Goal: Transaction & Acquisition: Purchase product/service

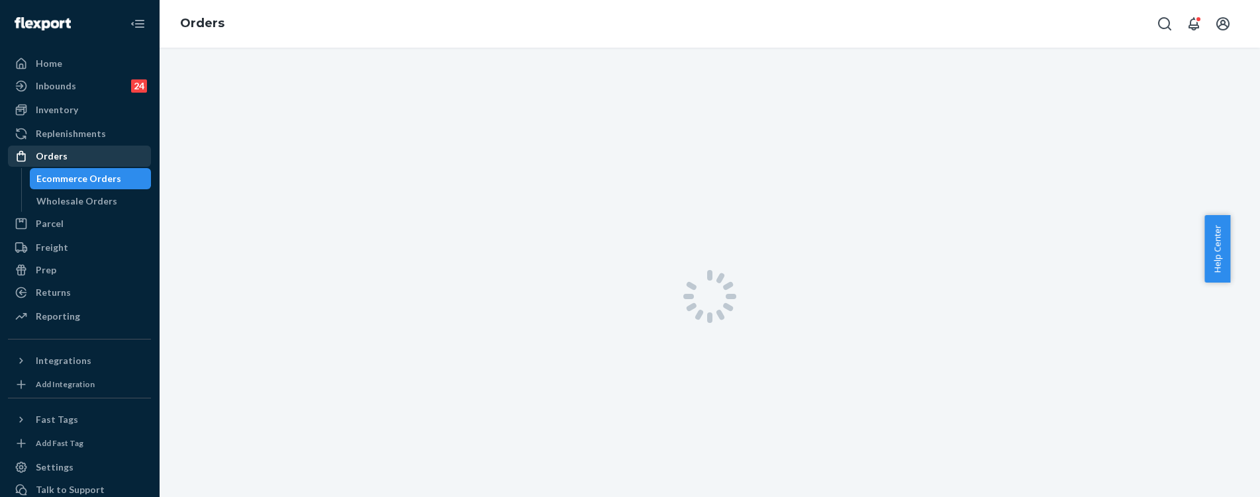
click at [66, 152] on div "Orders" at bounding box center [79, 156] width 140 height 19
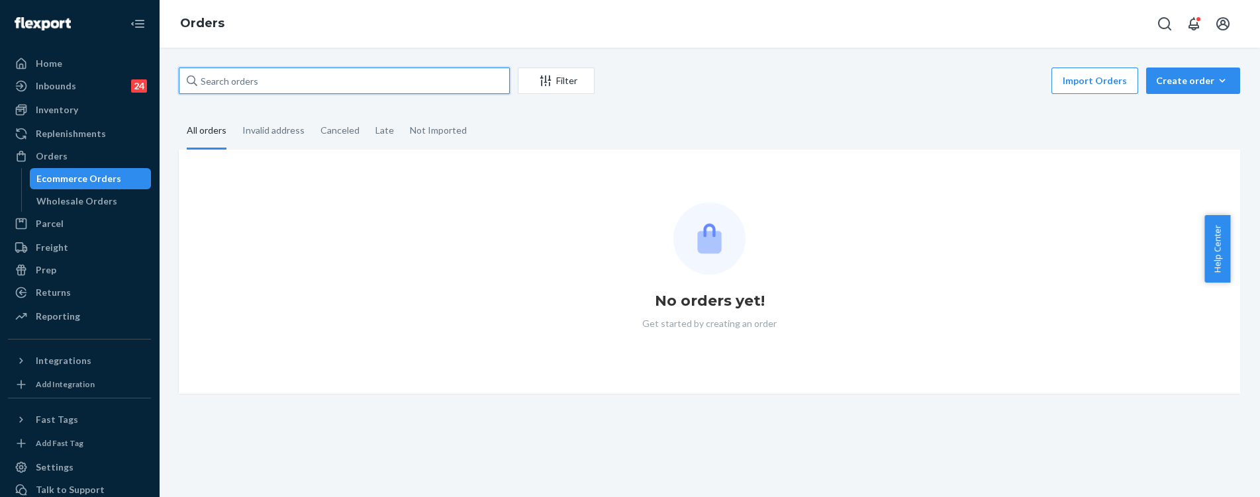
click at [285, 87] on input "text" at bounding box center [344, 81] width 331 height 26
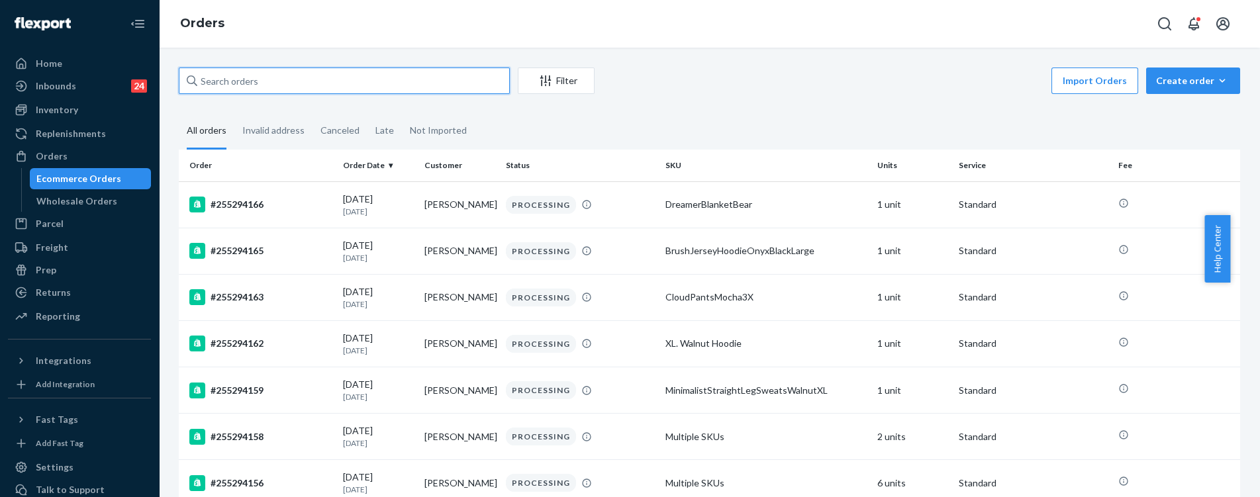
paste input "254327949"
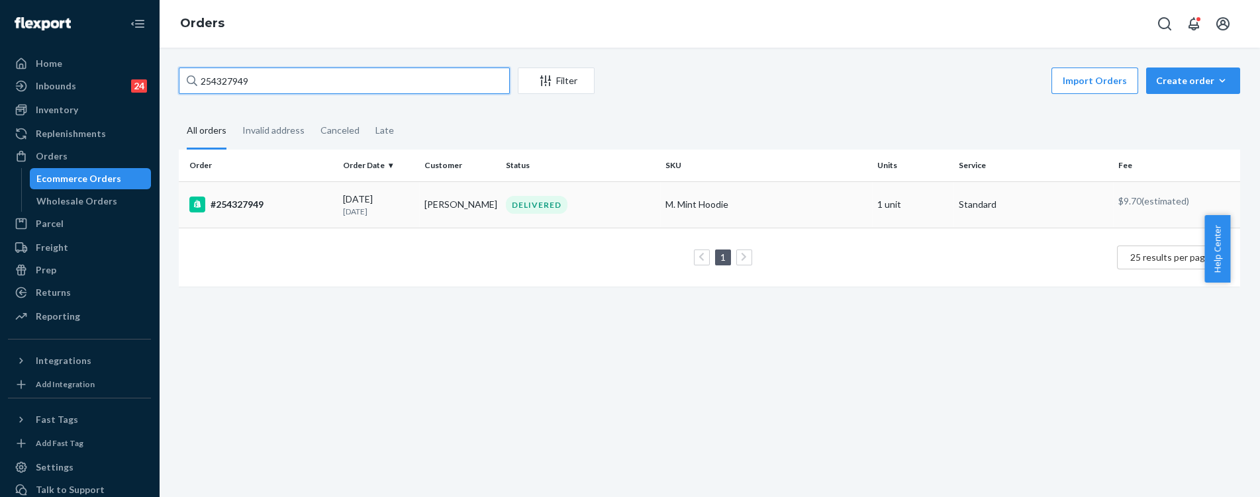
type input "254327949"
click at [443, 205] on td "[PERSON_NAME]" at bounding box center [459, 204] width 81 height 46
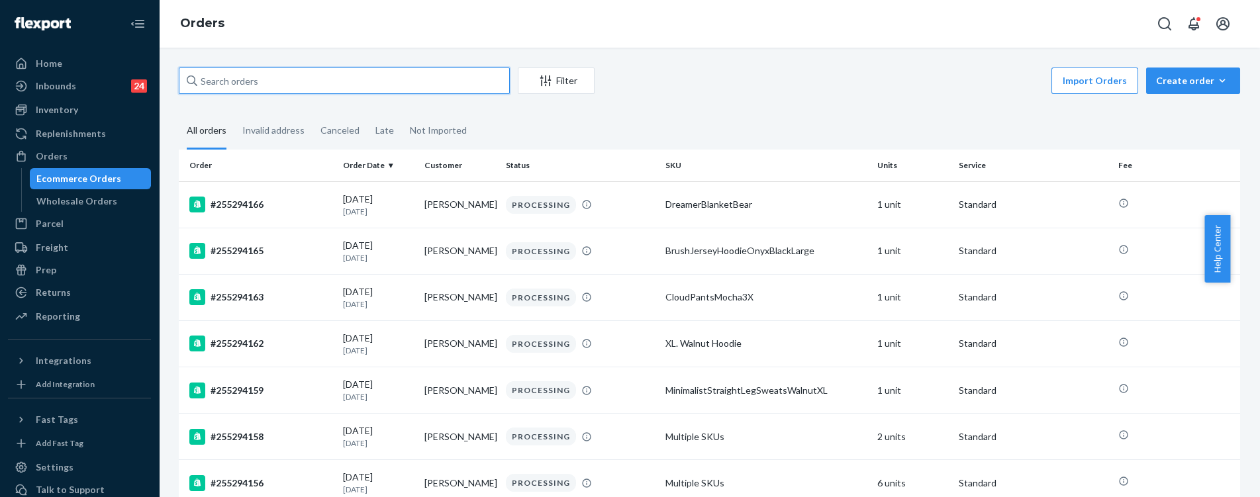
click at [280, 91] on input "text" at bounding box center [344, 81] width 331 height 26
paste input "254327949"
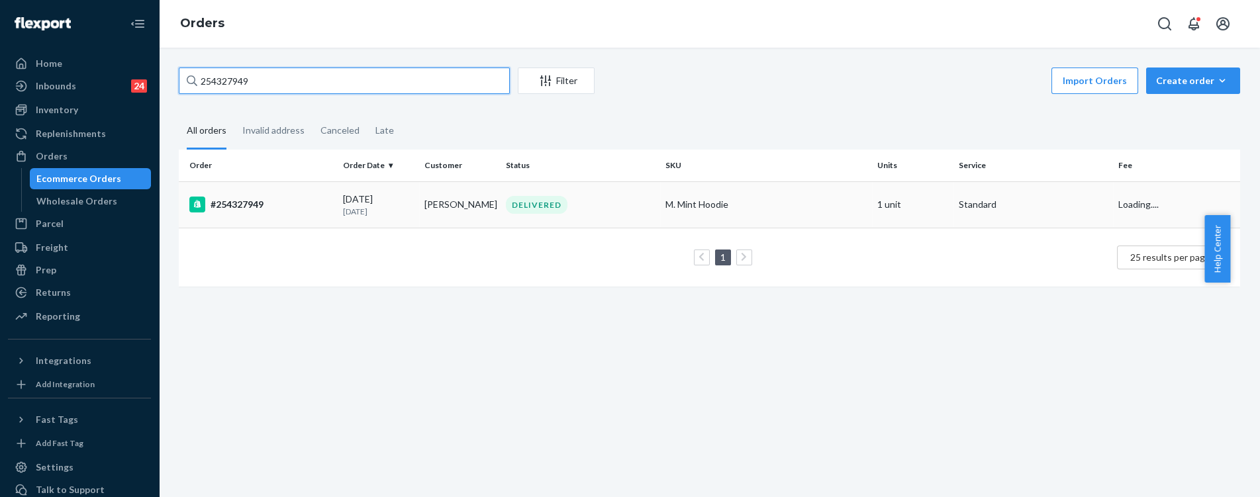
type input "254327949"
click at [438, 205] on td "[PERSON_NAME]" at bounding box center [459, 204] width 81 height 46
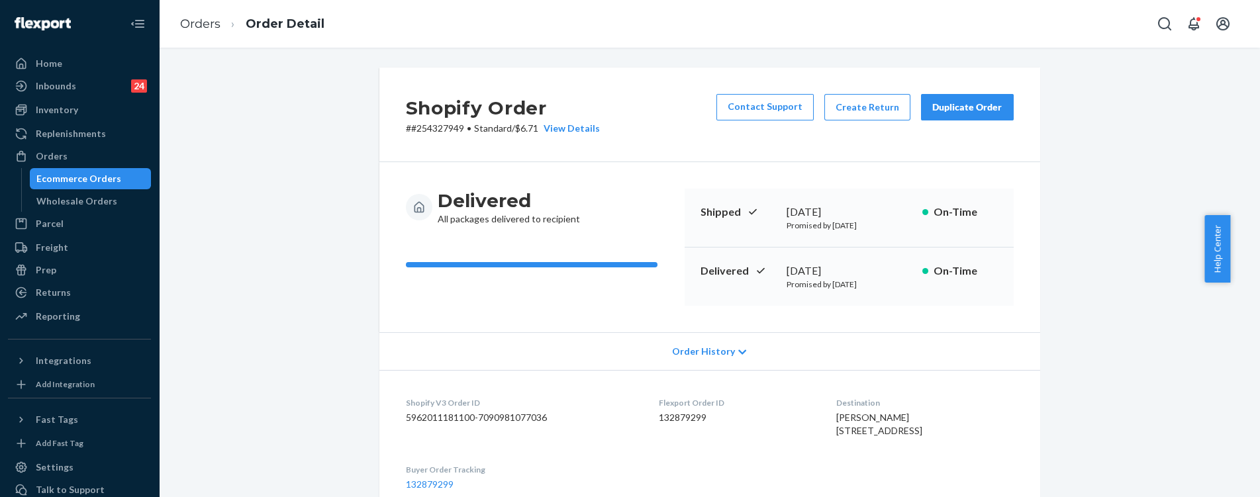
click at [936, 108] on div "Duplicate Order" at bounding box center [967, 107] width 70 height 13
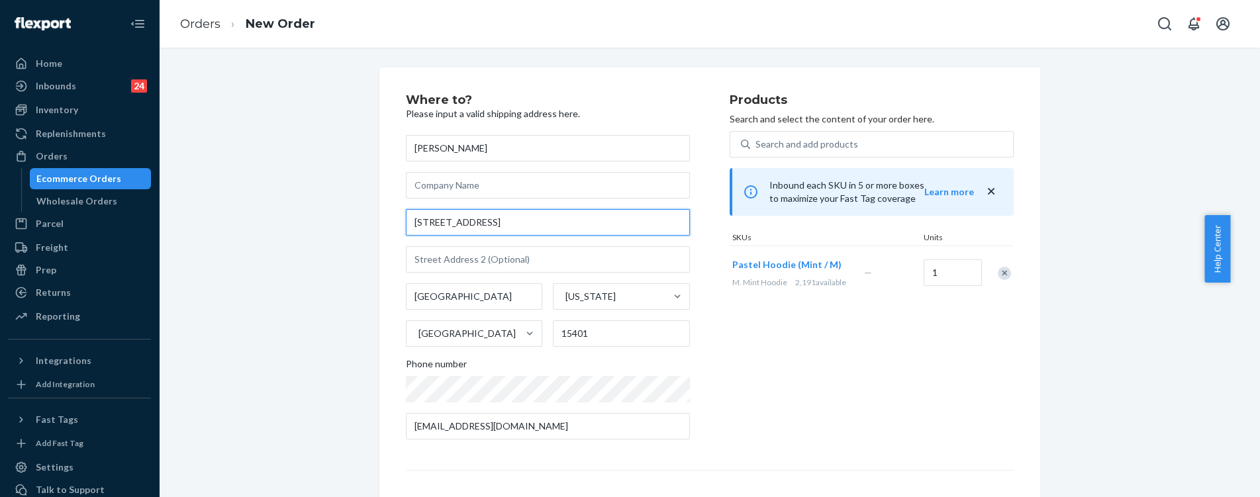
click at [558, 232] on input "[STREET_ADDRESS]" at bounding box center [548, 222] width 284 height 26
paste input "[STREET_ADDRESS]"
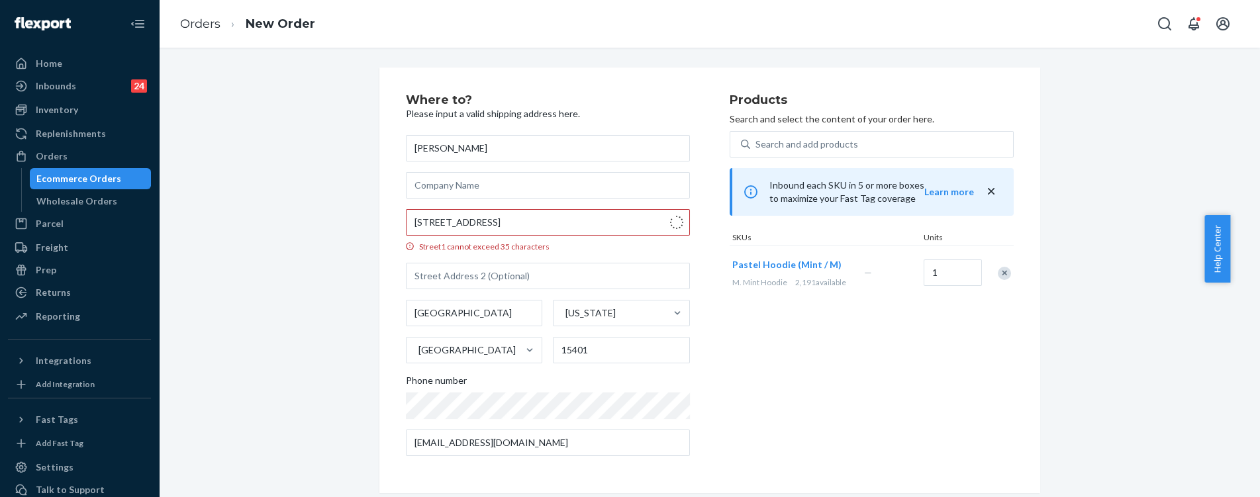
type input "[STREET_ADDRESS]"
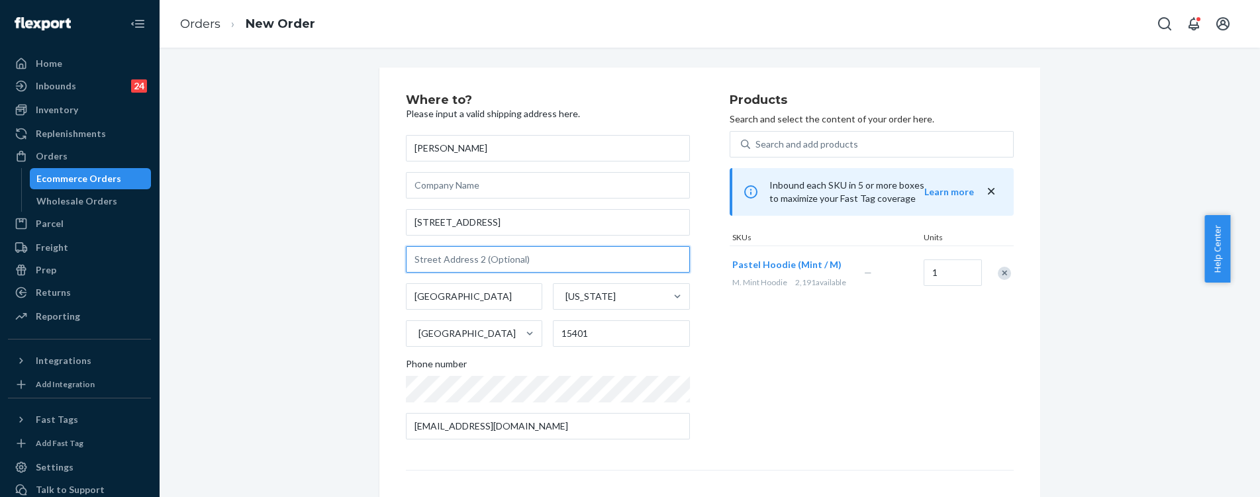
click at [483, 268] on input "text" at bounding box center [548, 259] width 284 height 26
paste input "PO Box 267"
type input "PO Box 267"
click at [846, 383] on div "Products Search and select the content of your order here. Search and add produ…" at bounding box center [872, 272] width 284 height 356
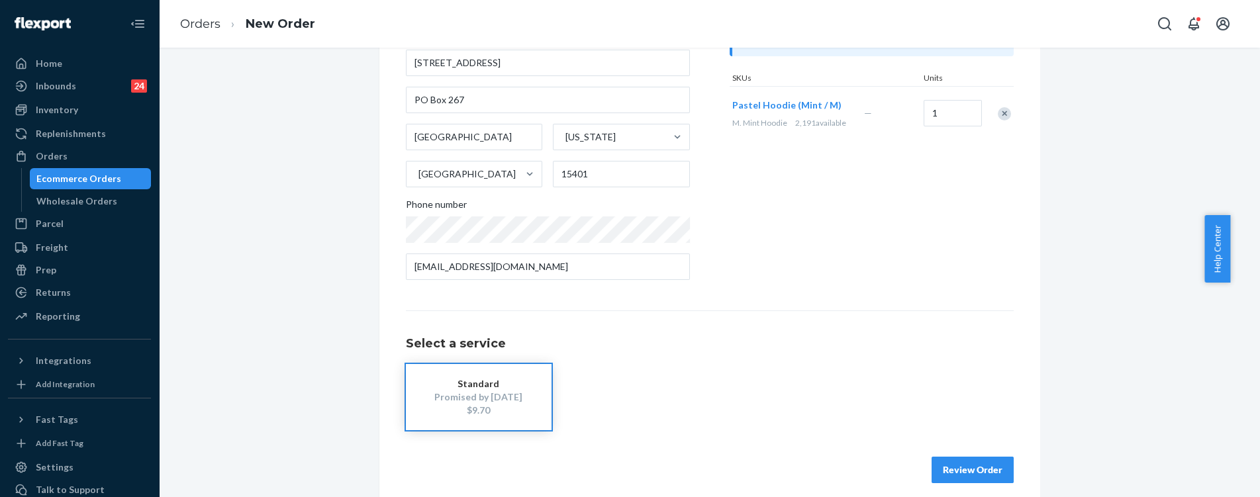
scroll to position [172, 0]
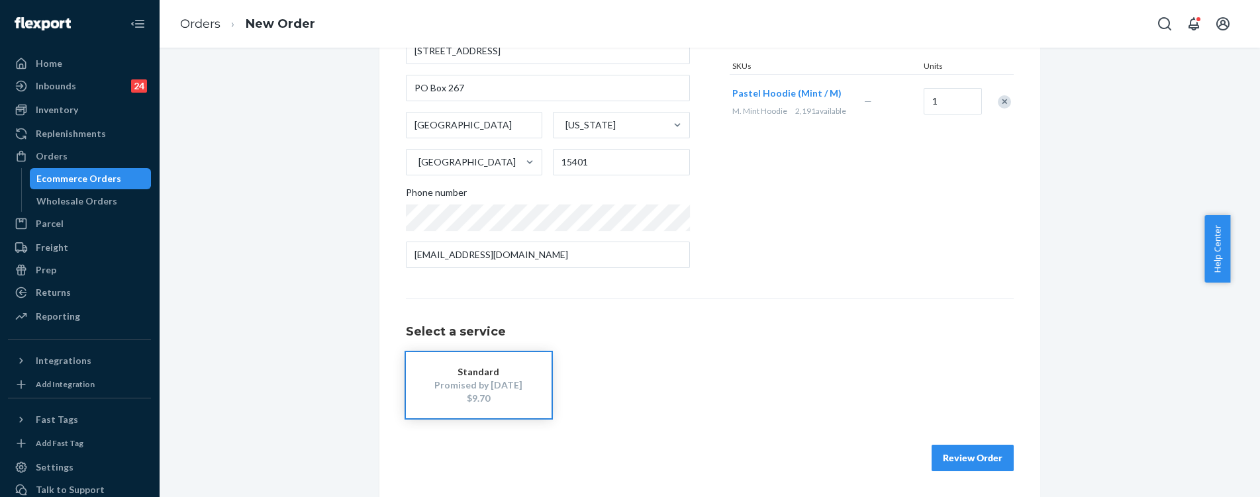
click at [964, 473] on div "Where to? Please input a valid shipping address here. [PERSON_NAME] [STREET_ADD…" at bounding box center [709, 197] width 661 height 602
click at [963, 450] on button "Review Order" at bounding box center [973, 458] width 82 height 26
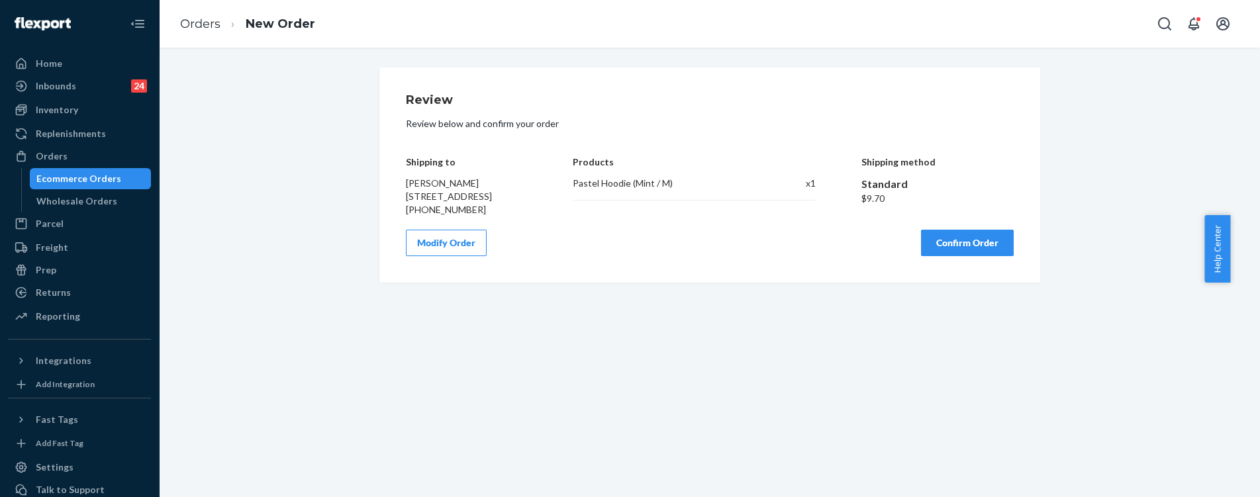
scroll to position [0, 0]
click at [936, 256] on button "Confirm Order" at bounding box center [967, 243] width 93 height 26
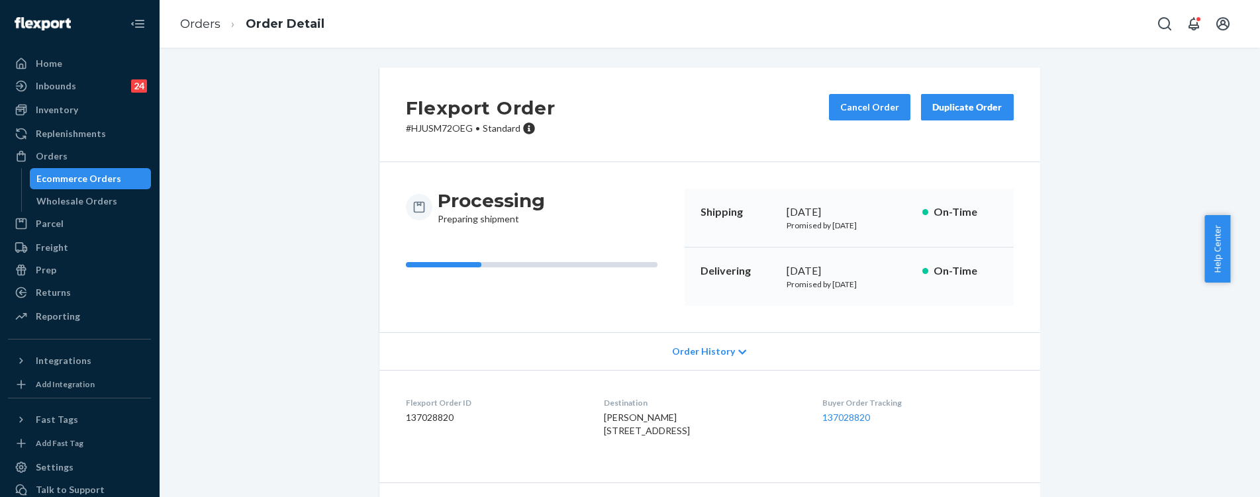
drag, startPoint x: 220, startPoint y: 179, endPoint x: 300, endPoint y: 195, distance: 81.6
click at [220, 179] on div "Flexport Order # HJUSM72OEG • Standard Cancel Order Duplicate Order Processing …" at bounding box center [709, 318] width 1081 height 501
click at [830, 420] on link "137028820" at bounding box center [847, 417] width 48 height 11
click at [852, 416] on link "137028820" at bounding box center [847, 417] width 48 height 11
